Goal: Navigation & Orientation: Go to known website

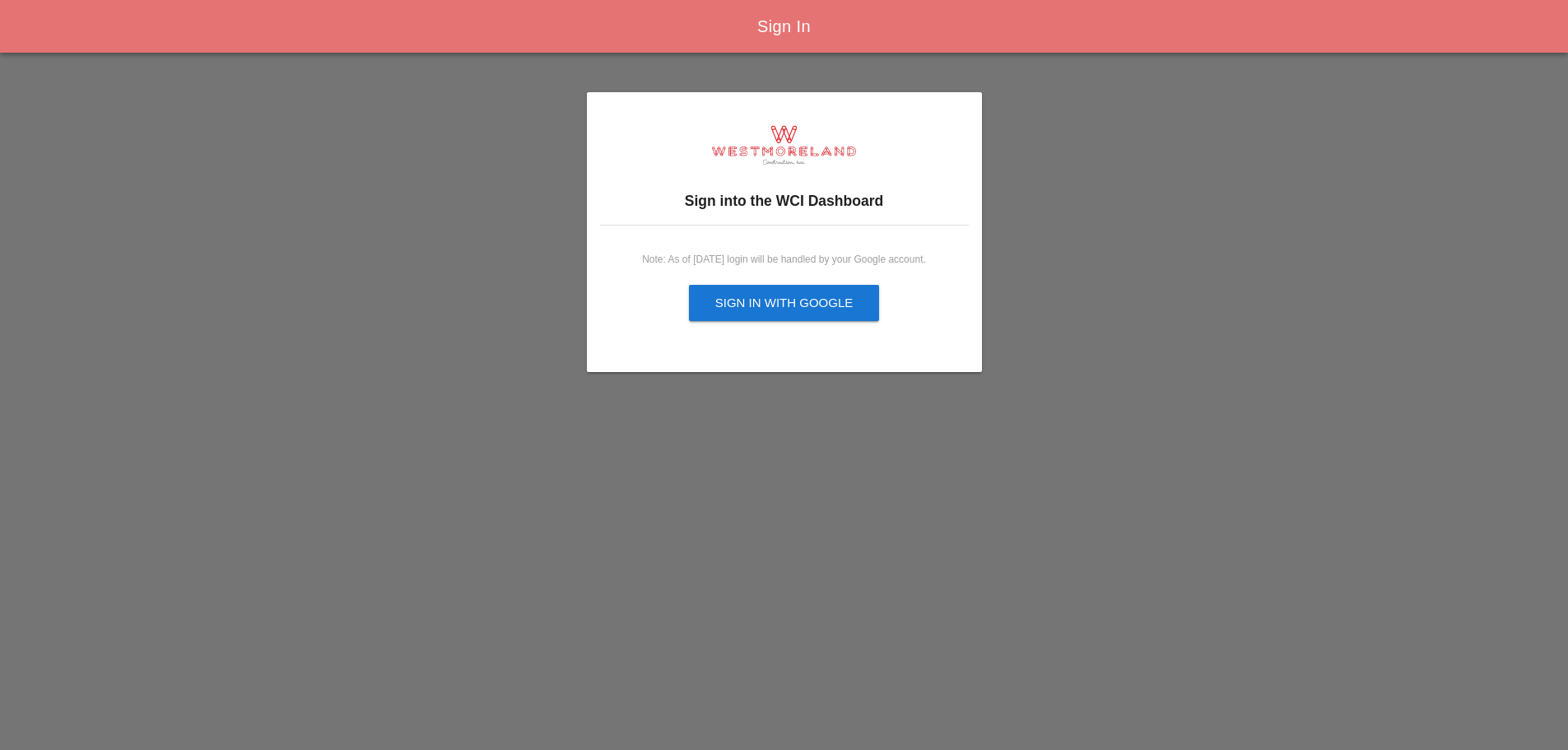
click at [743, 305] on div "Sign in with Google" at bounding box center [784, 304] width 138 height 19
